Goal: Information Seeking & Learning: Learn about a topic

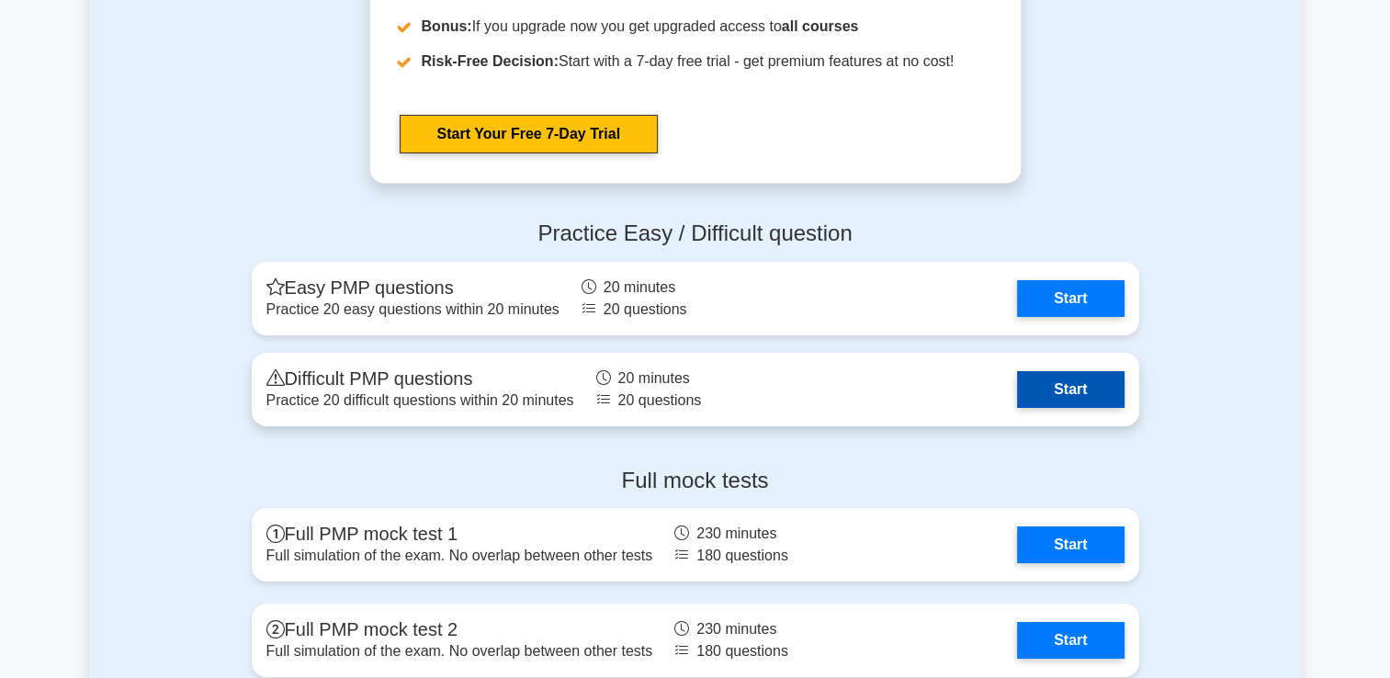
drag, startPoint x: 0, startPoint y: 0, endPoint x: 1046, endPoint y: 394, distance: 1117.4
click at [1046, 394] on link "Start" at bounding box center [1070, 389] width 107 height 37
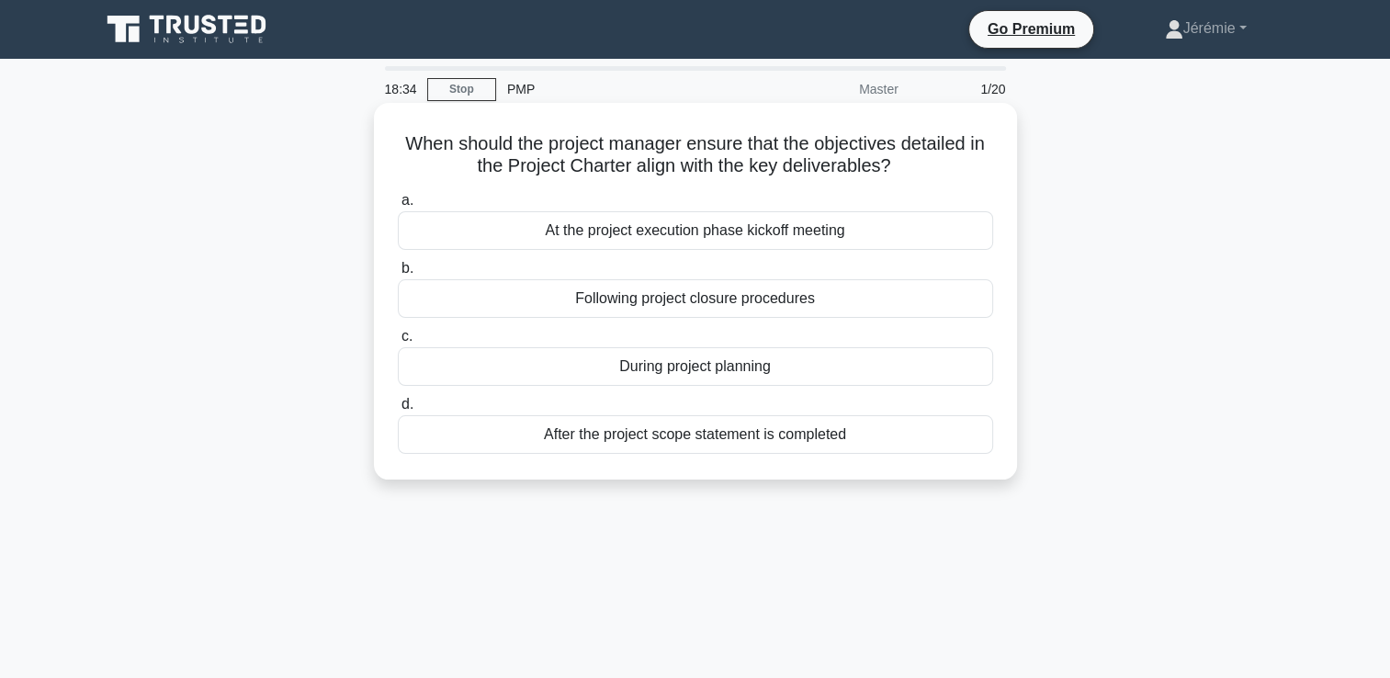
click at [832, 146] on h5 "When should the project manager ensure that the objectives detailed in the Proj…" at bounding box center [695, 155] width 599 height 46
drag, startPoint x: 832, startPoint y: 146, endPoint x: 753, endPoint y: 175, distance: 83.1
click at [753, 175] on h5 "When should the project manager ensure that the objectives detailed in the Proj…" at bounding box center [695, 155] width 599 height 46
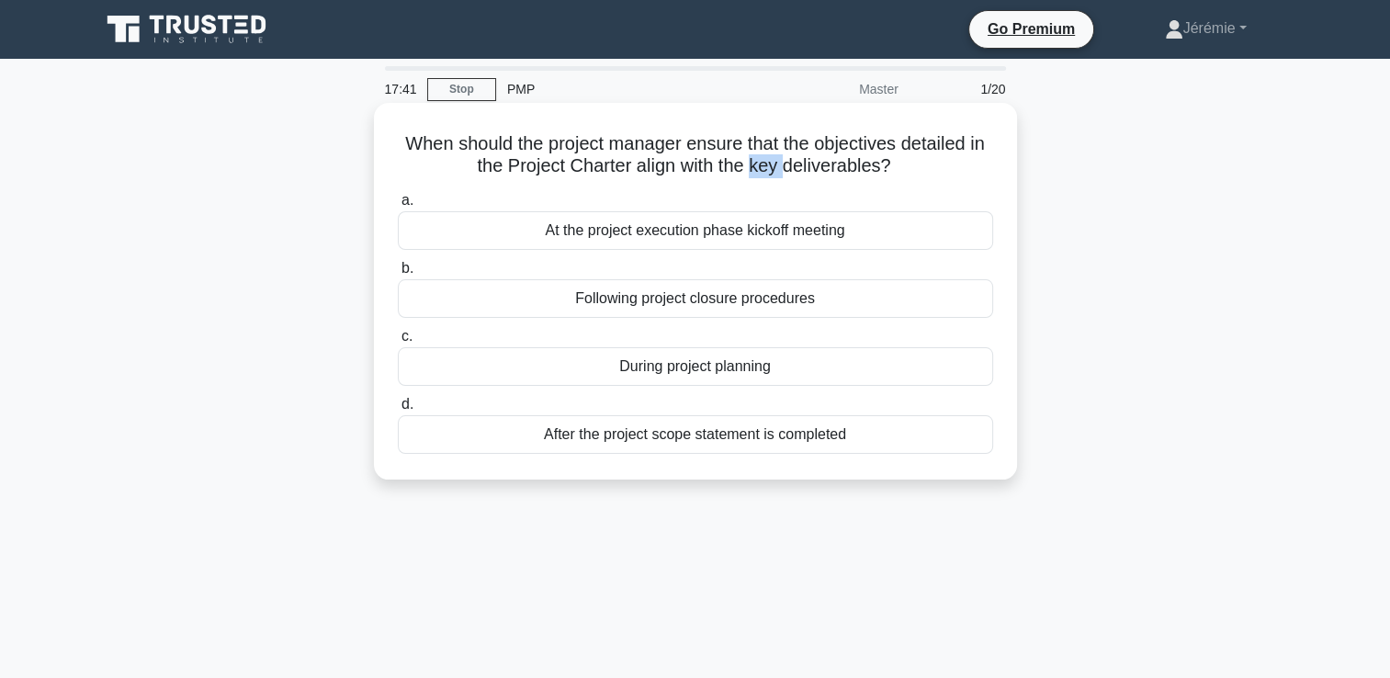
click at [753, 175] on h5 "When should the project manager ensure that the objectives detailed in the Proj…" at bounding box center [695, 155] width 599 height 46
click at [886, 165] on h5 "When should the project manager ensure that the objectives detailed in the Proj…" at bounding box center [695, 155] width 599 height 46
